Goal: Transaction & Acquisition: Download file/media

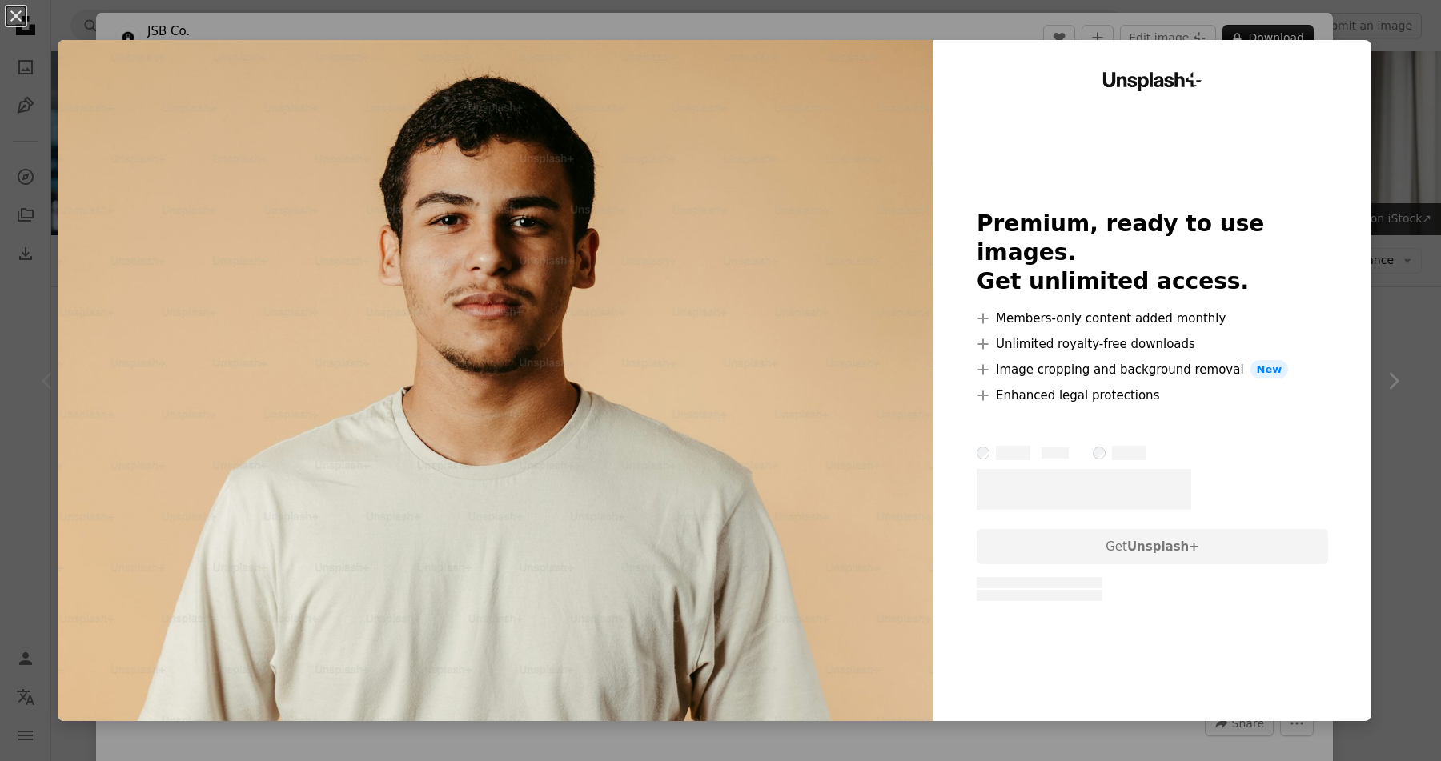
scroll to position [37, 0]
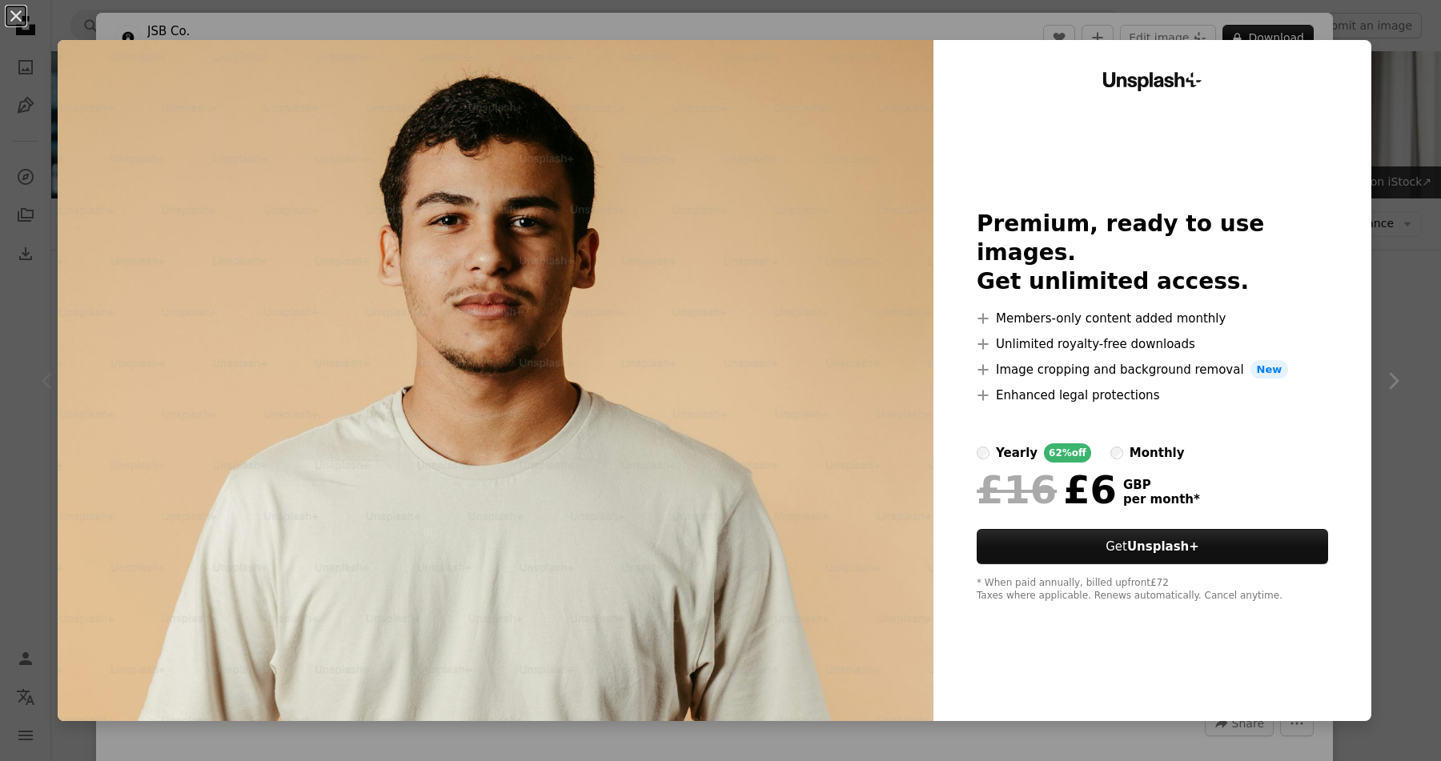
click at [1371, 62] on div "Unsplash+ Premium, ready to use images. Get unlimited access. A plus sign Membe…" at bounding box center [1152, 380] width 438 height 681
click at [1402, 50] on div "An X shape Unsplash+ Premium, ready to use images. Get unlimited access. A plus…" at bounding box center [720, 380] width 1441 height 761
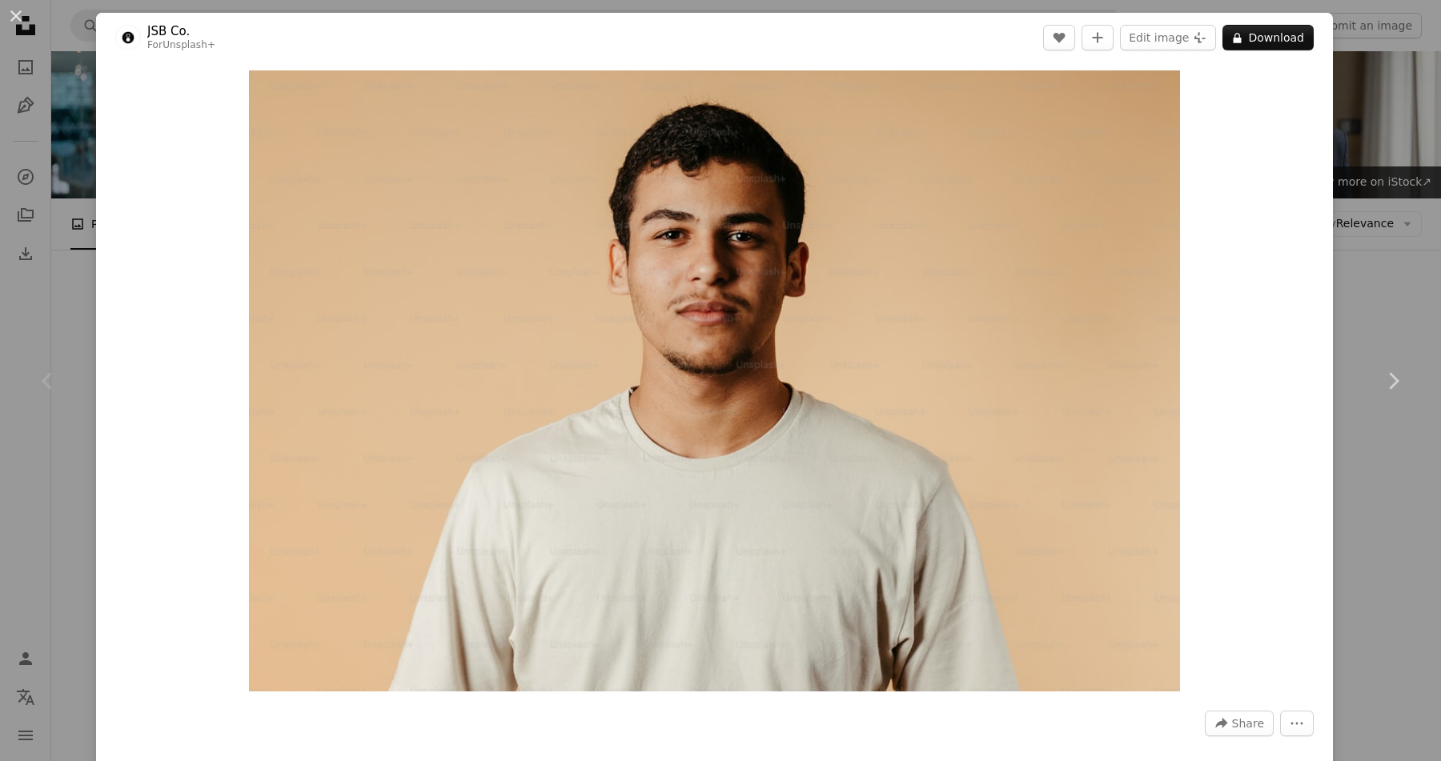
click at [1402, 50] on div "An X shape Chevron left Chevron right JSB Co. For Unsplash+ A heart A plus sign…" at bounding box center [720, 380] width 1441 height 761
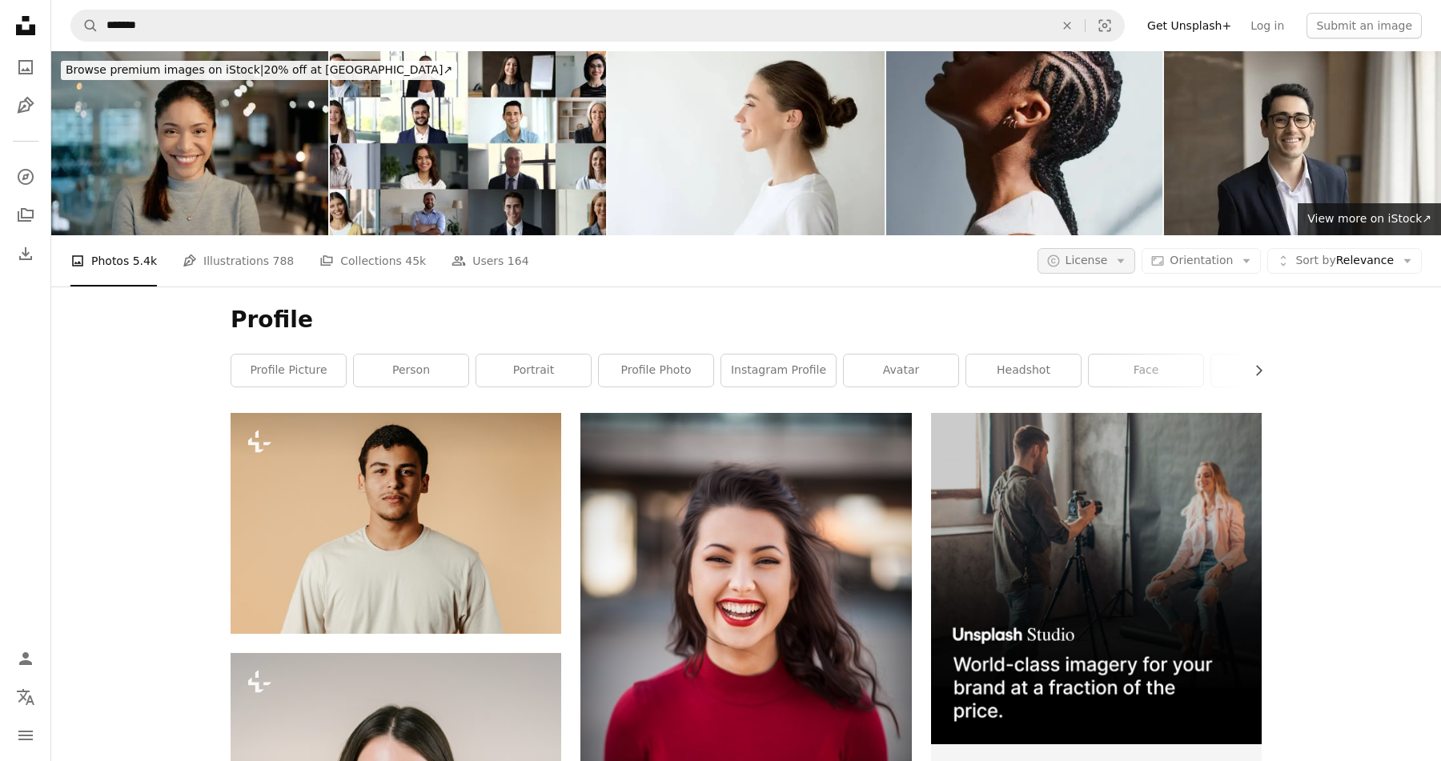
click at [1082, 254] on span "License" at bounding box center [1086, 260] width 42 height 13
click at [1110, 387] on span "Free" at bounding box center [1129, 389] width 98 height 16
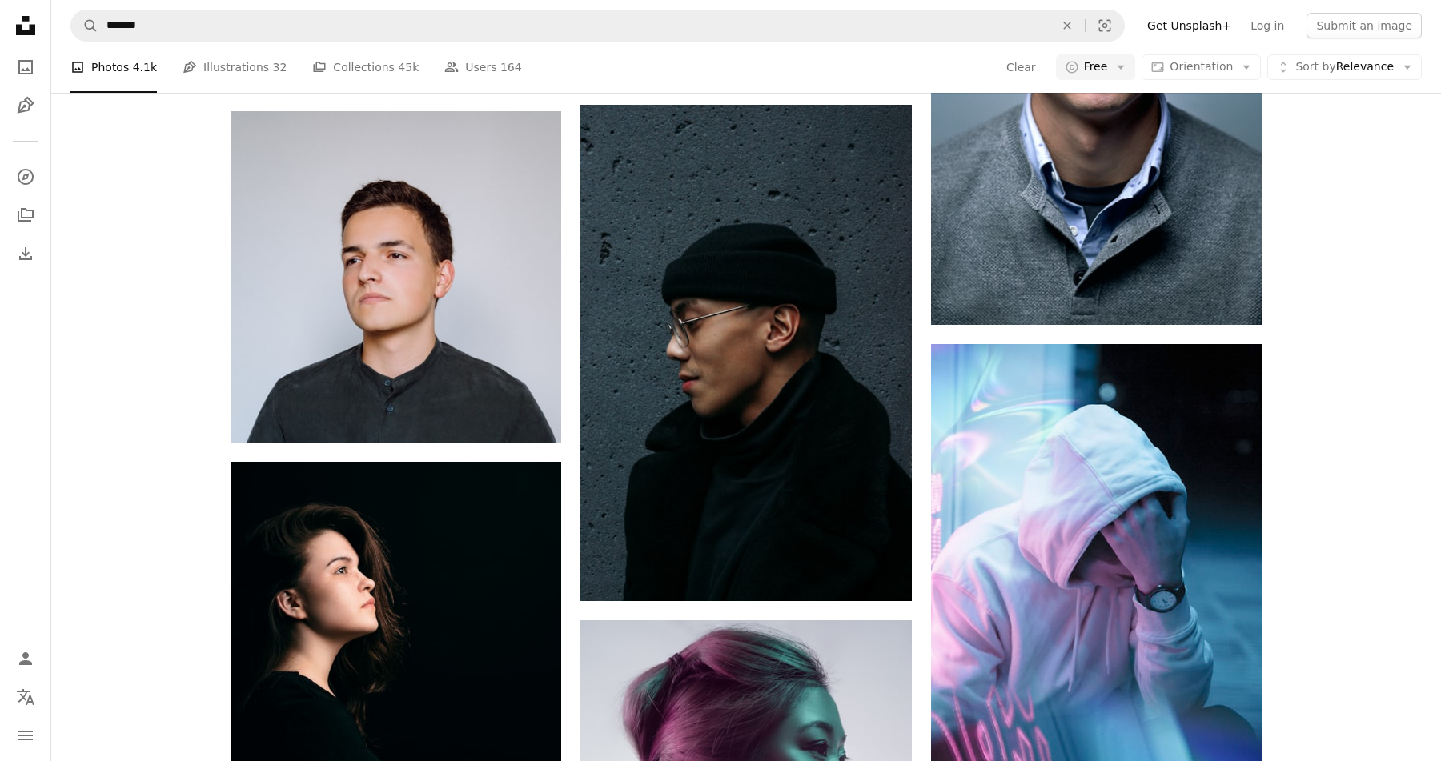
scroll to position [1310, 0]
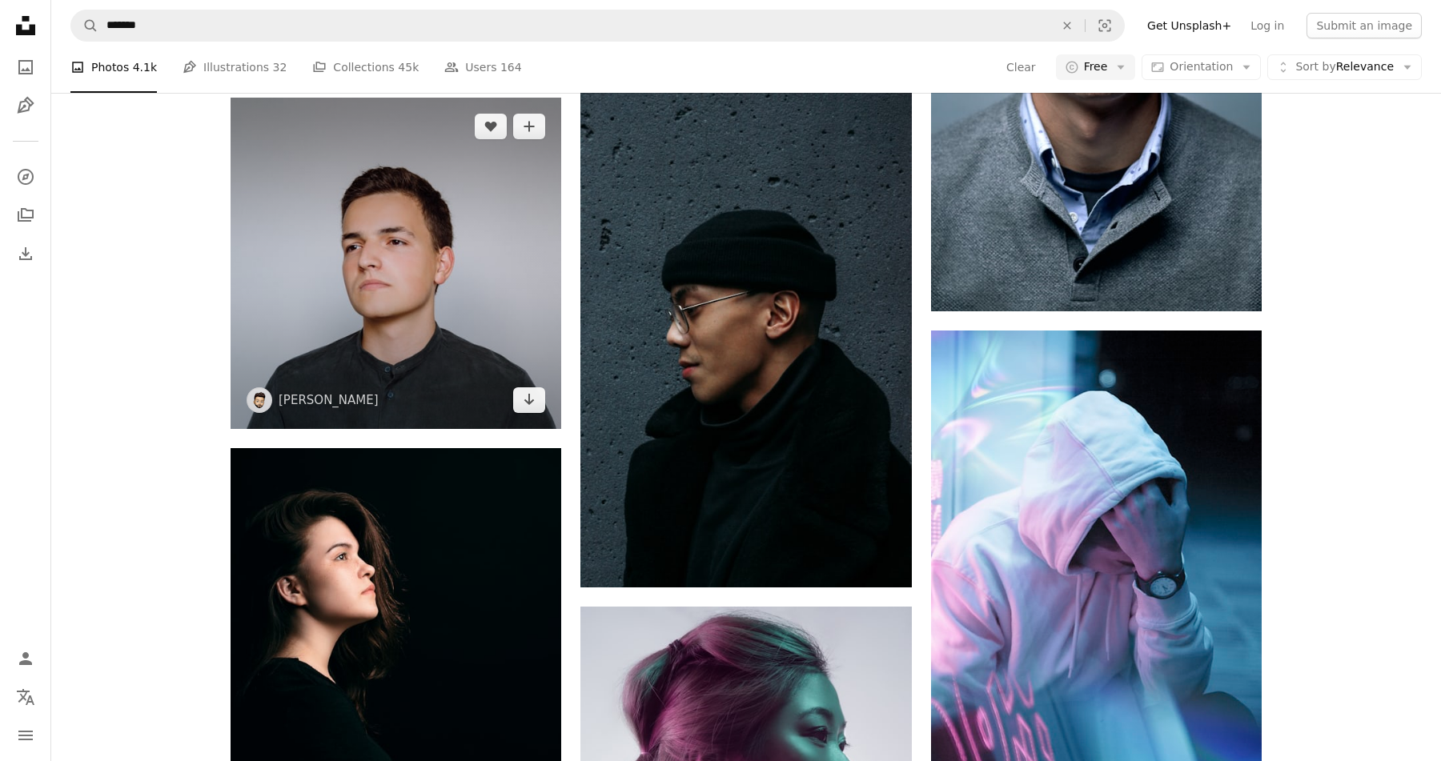
click at [447, 287] on img at bounding box center [396, 263] width 331 height 331
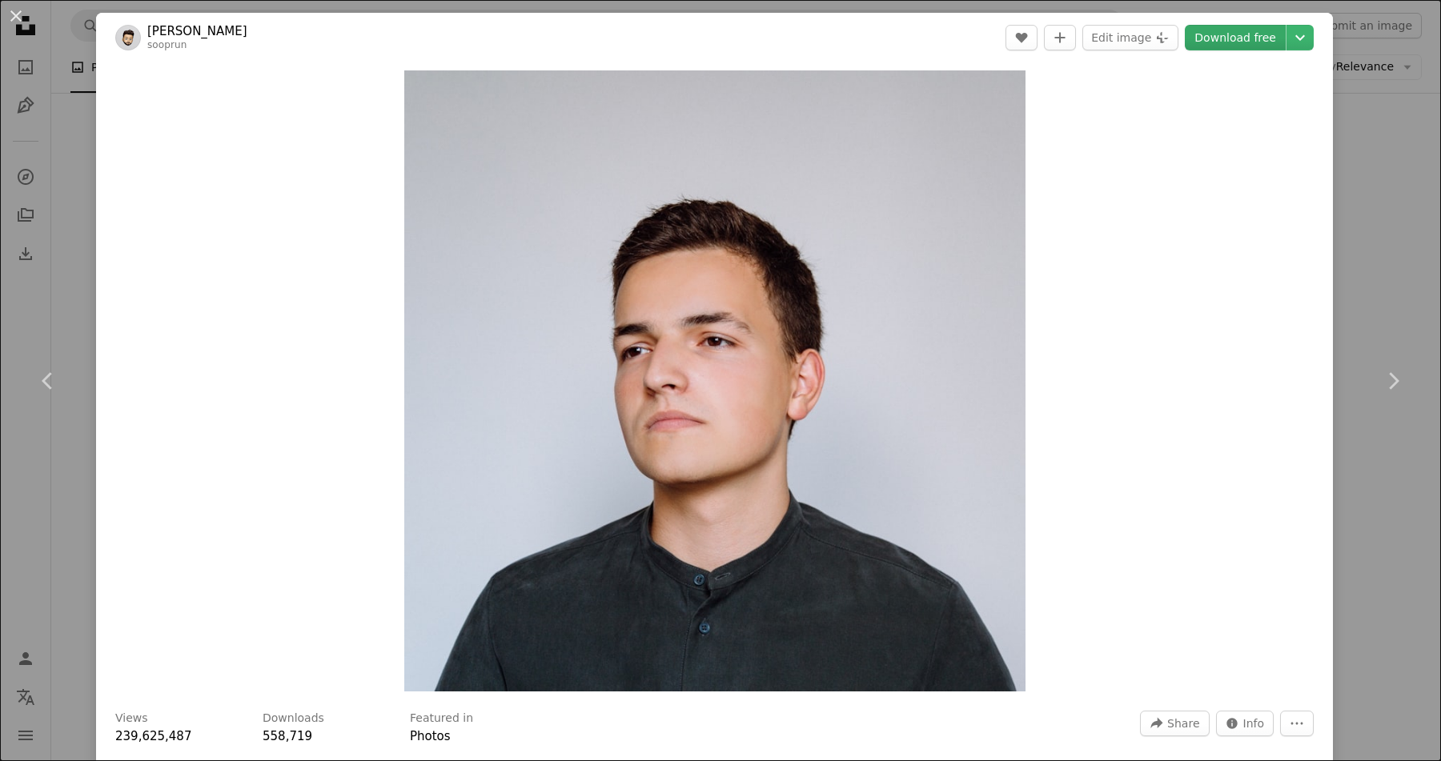
click at [1265, 39] on link "Download free" at bounding box center [1235, 38] width 101 height 26
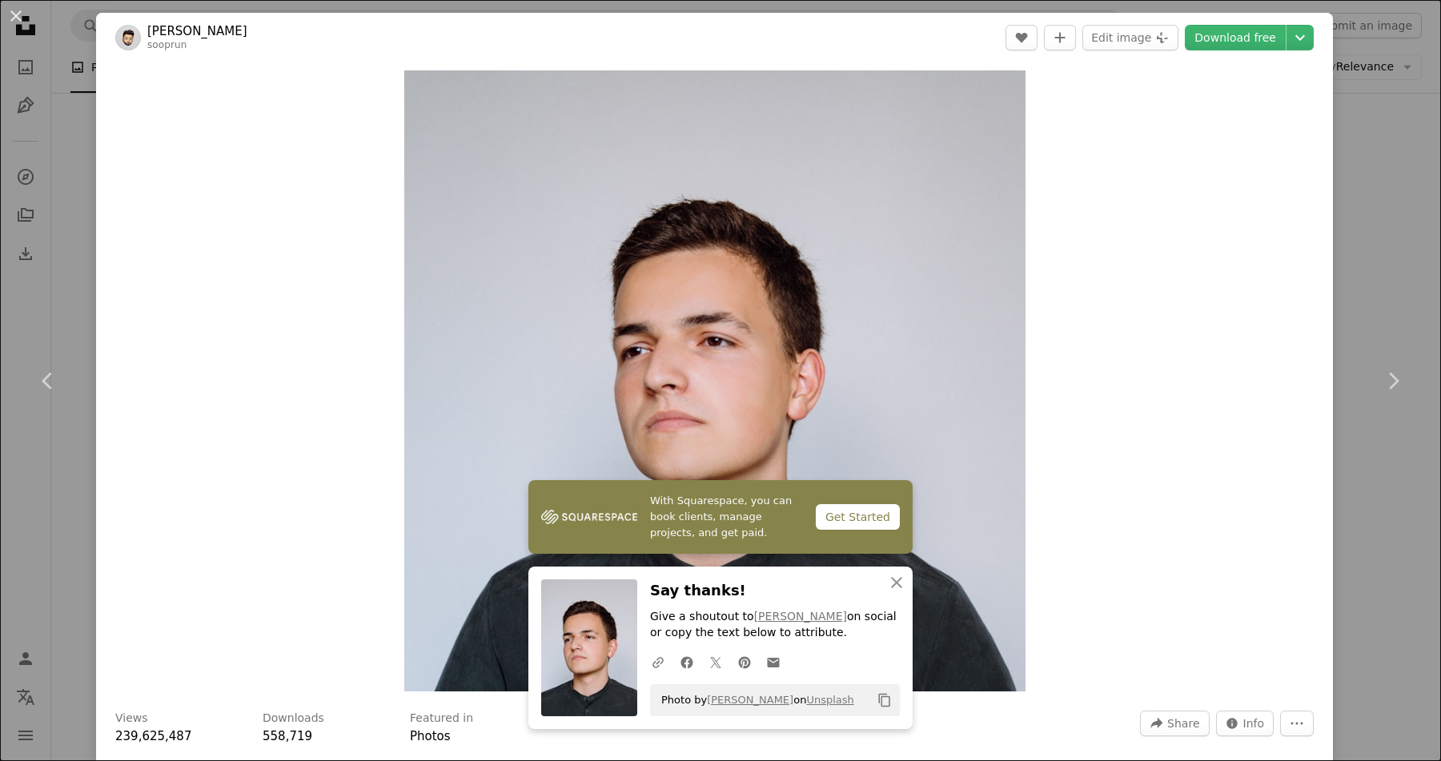
click at [1418, 508] on div "An X shape Chevron left Chevron right With Squarespace, you can book clients, m…" at bounding box center [720, 380] width 1441 height 761
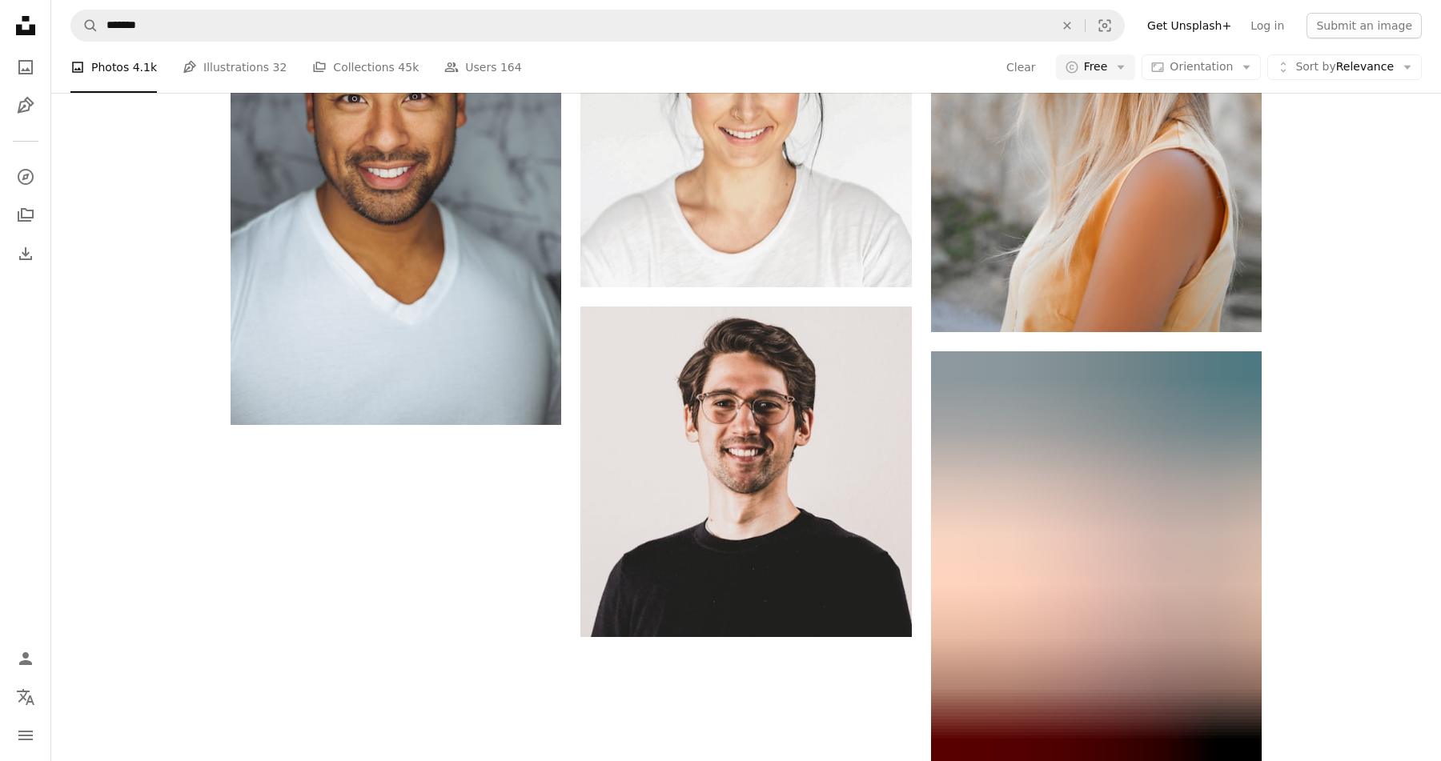
scroll to position [2558, 0]
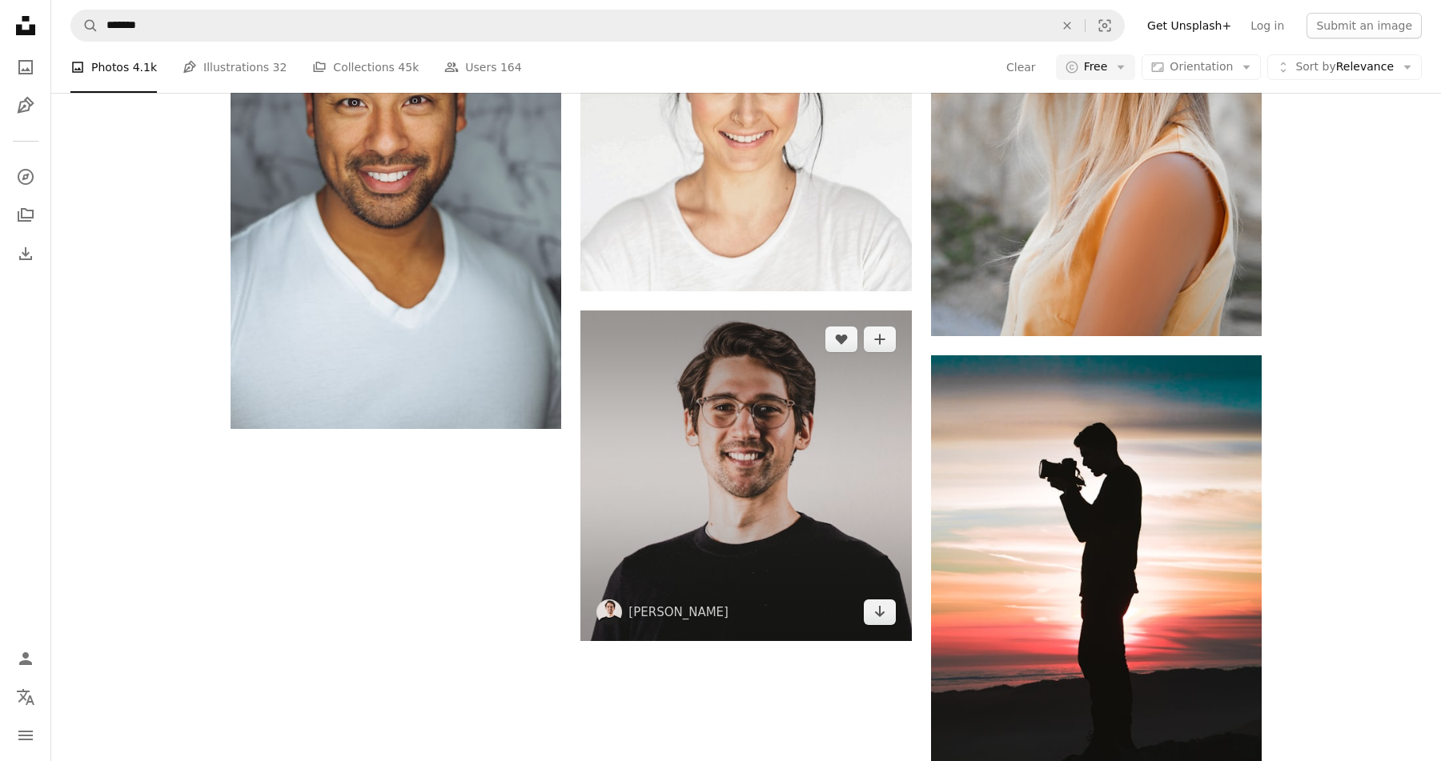
click at [716, 395] on img at bounding box center [745, 476] width 331 height 331
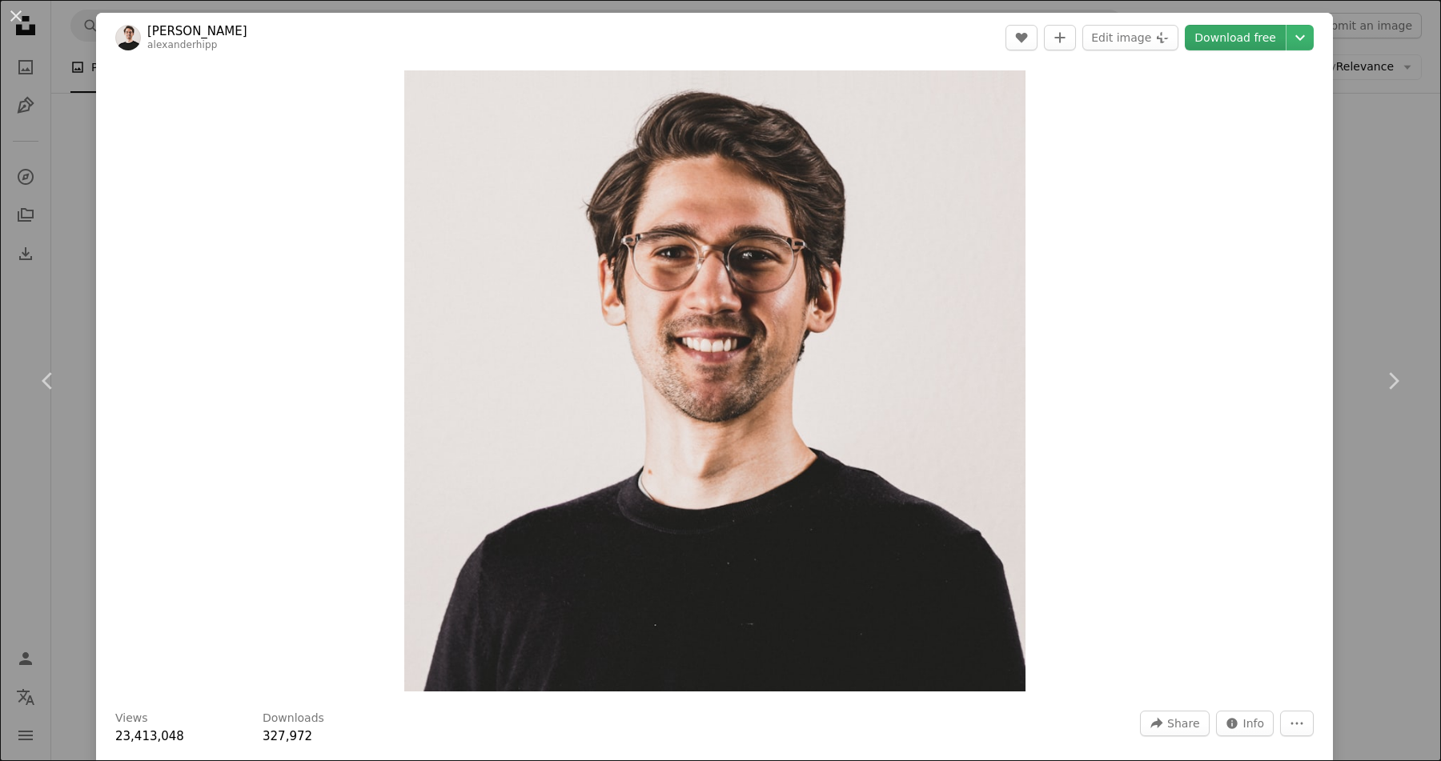
click at [1245, 47] on link "Download free" at bounding box center [1235, 38] width 101 height 26
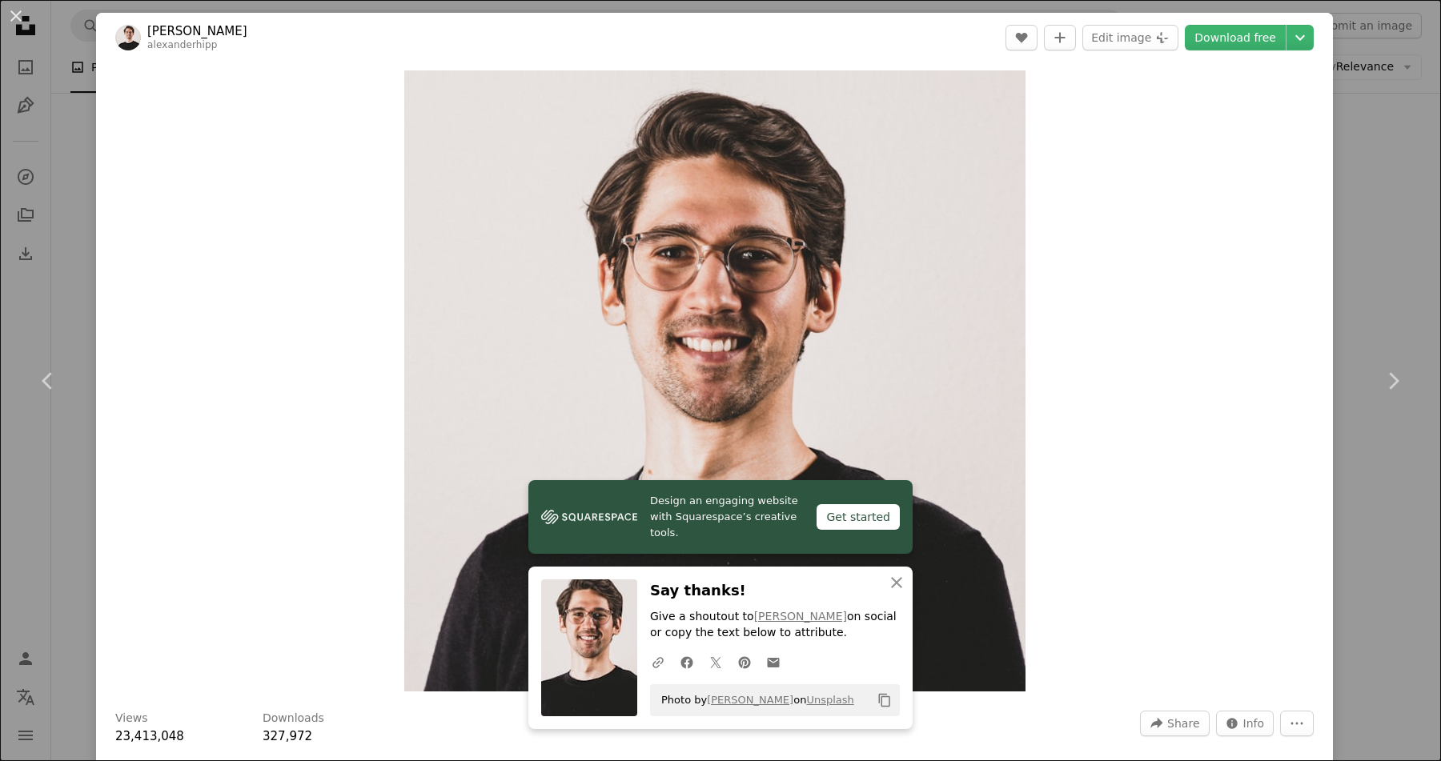
click at [1420, 178] on div "An X shape Chevron left Chevron right Design an engaging website with Squarespa…" at bounding box center [720, 380] width 1441 height 761
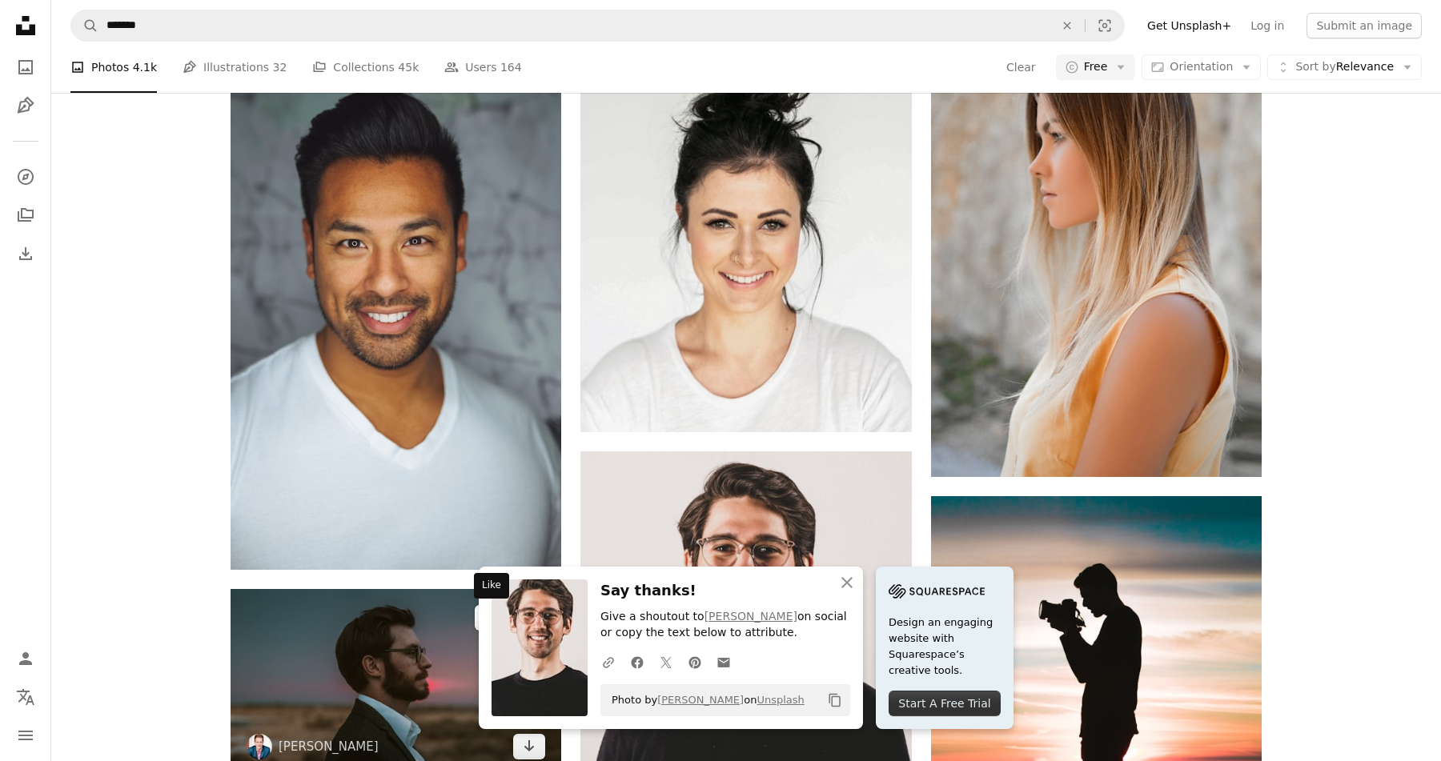
scroll to position [2410, 0]
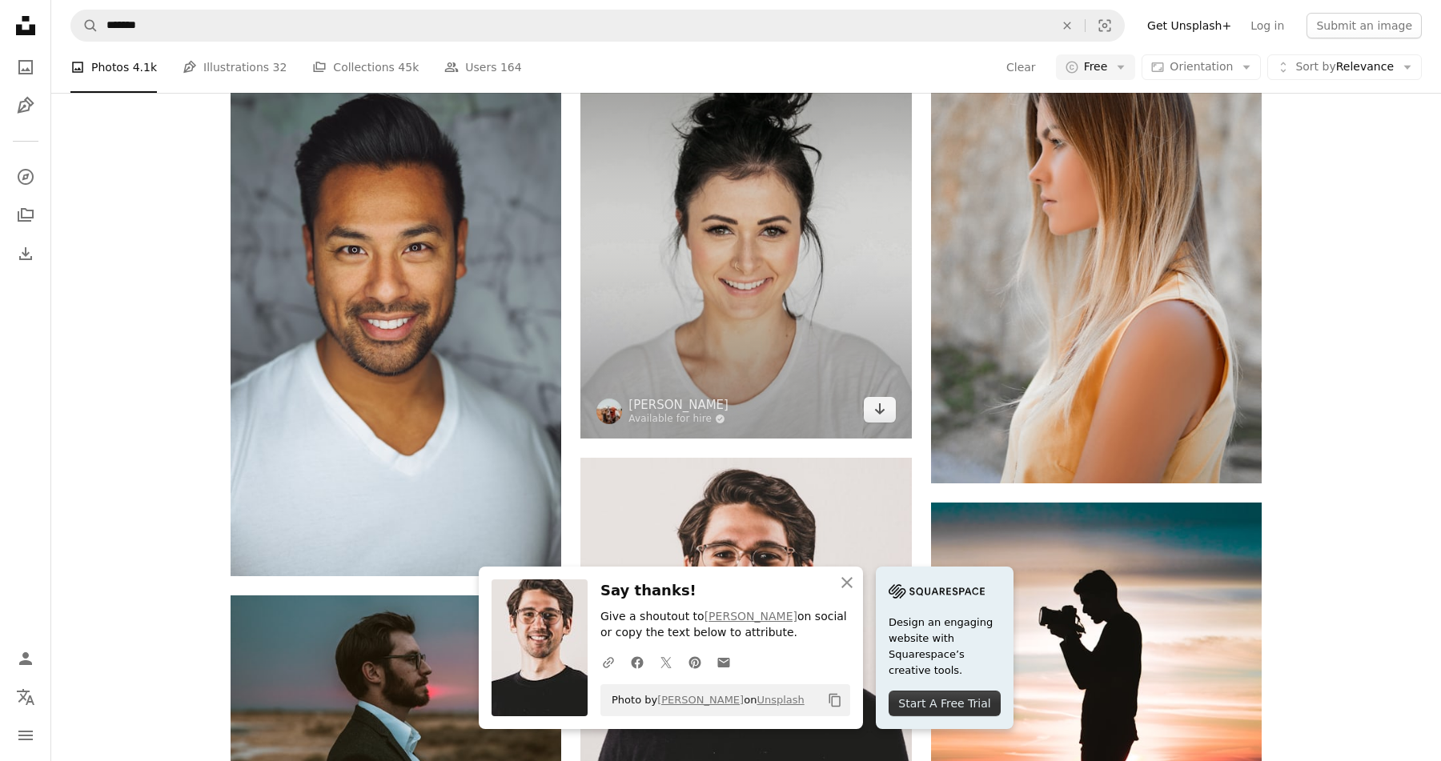
click at [784, 348] on img at bounding box center [745, 230] width 331 height 416
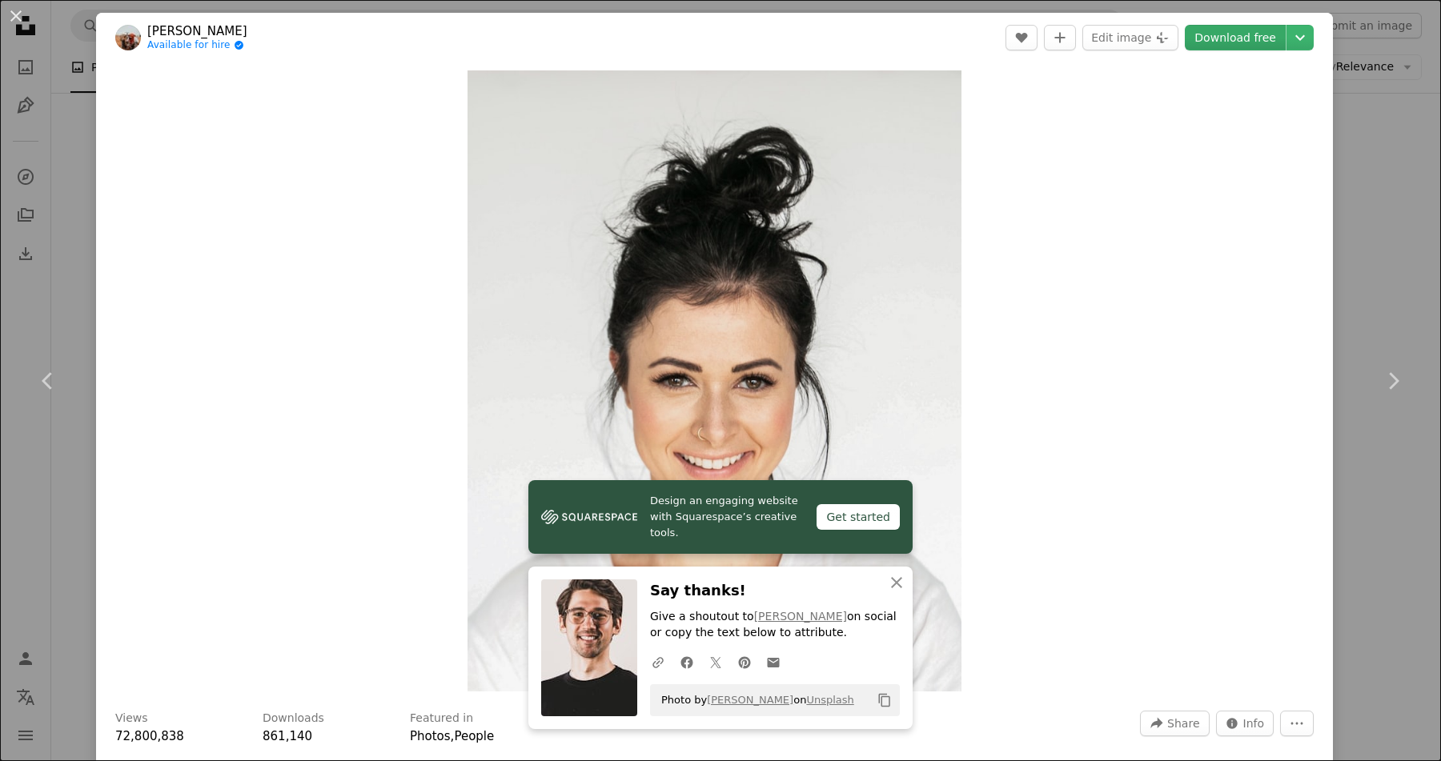
click at [1263, 28] on link "Download free" at bounding box center [1235, 38] width 101 height 26
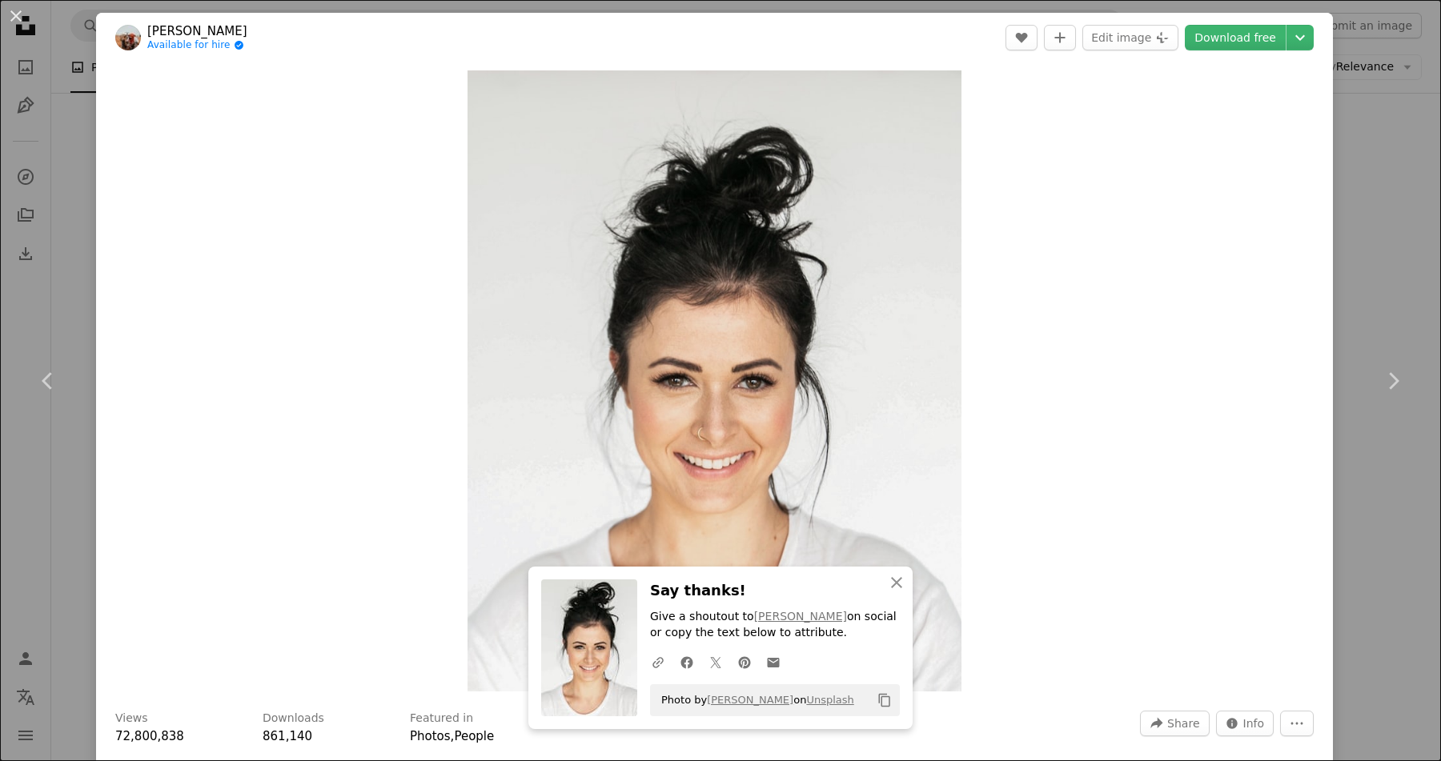
click at [1400, 240] on div "An X shape Chevron left Chevron right An X shape Close Say thanks! Give a shout…" at bounding box center [720, 380] width 1441 height 761
